Goal: Navigation & Orientation: Find specific page/section

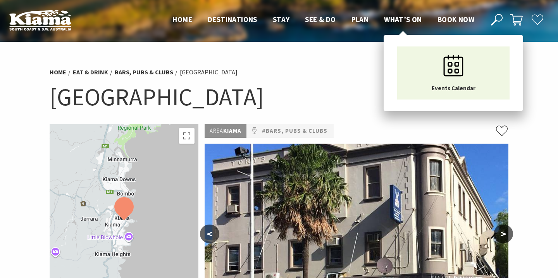
click at [402, 18] on span "What’s On" at bounding box center [403, 19] width 38 height 9
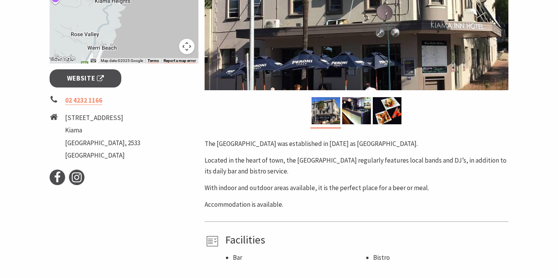
scroll to position [253, 0]
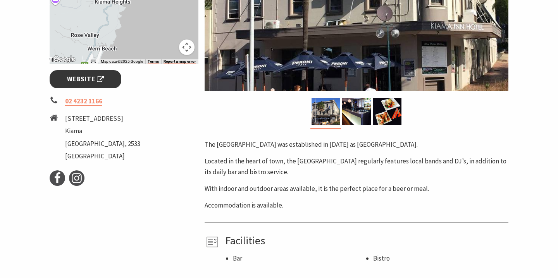
click at [93, 83] on span "Website" at bounding box center [85, 79] width 37 height 10
